Goal: Check status

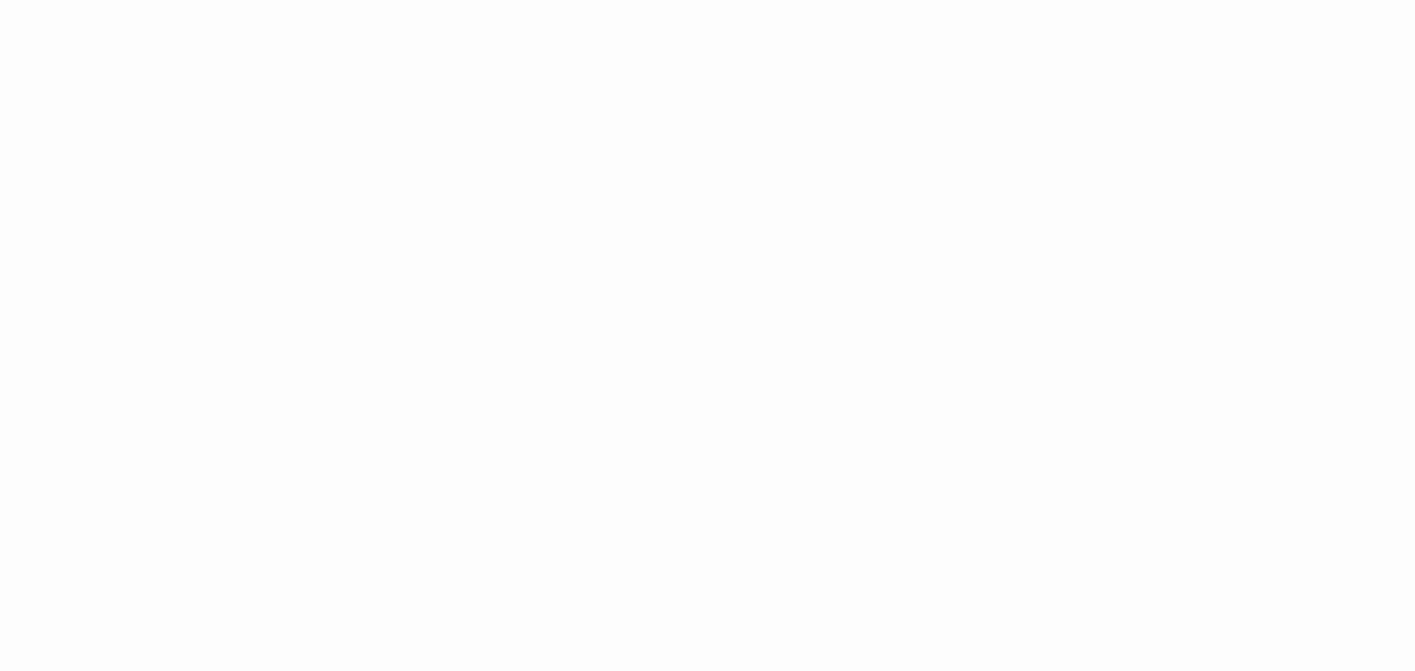
click at [410, 118] on html at bounding box center [707, 335] width 1415 height 671
click at [379, 228] on html at bounding box center [707, 335] width 1415 height 671
